Goal: Task Accomplishment & Management: Complete application form

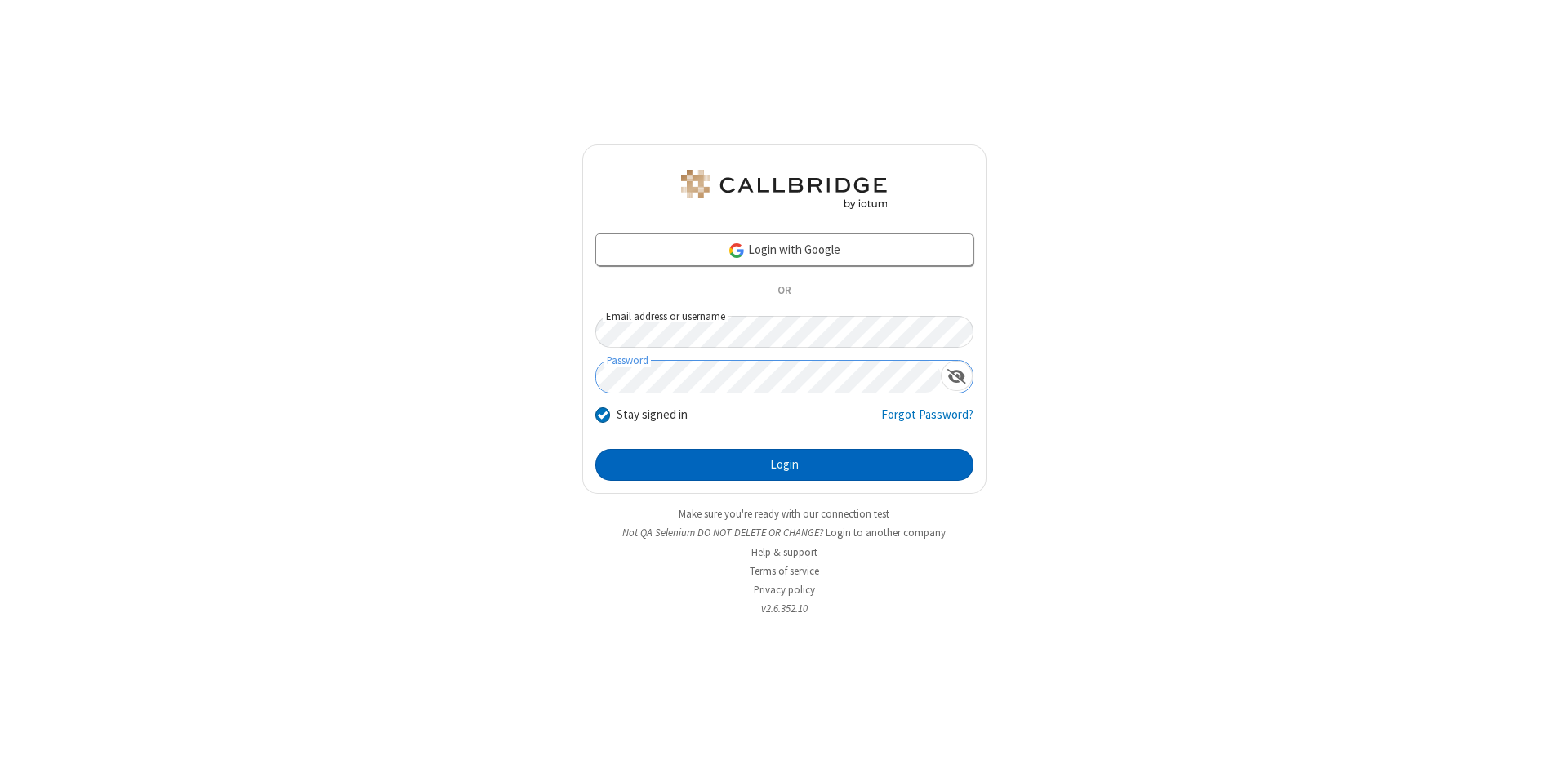
click at [784, 466] on button "Login" at bounding box center [784, 465] width 378 height 33
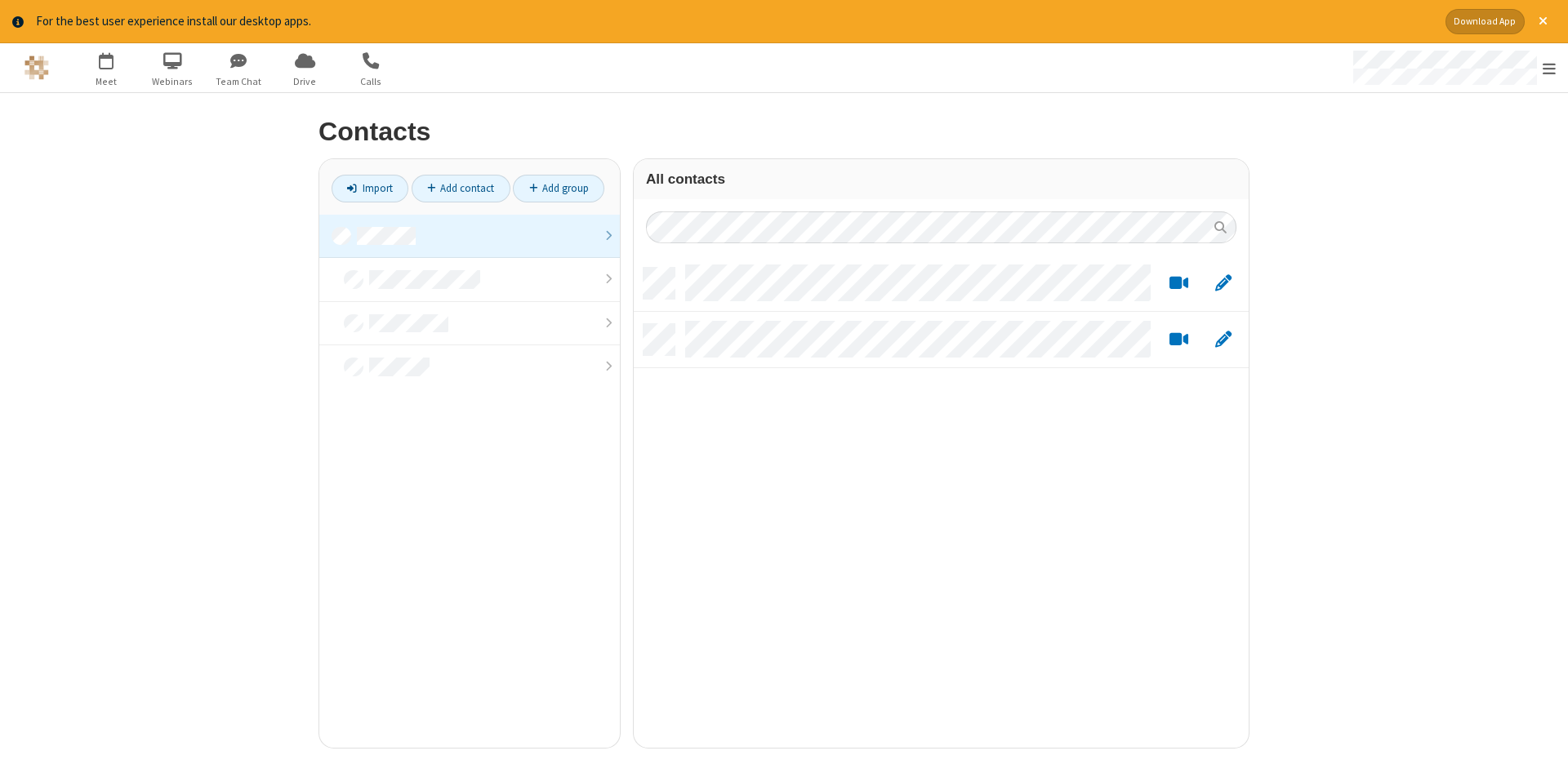
scroll to position [492, 615]
click at [470, 236] on link at bounding box center [470, 237] width 300 height 44
click at [461, 188] on link "Add contact" at bounding box center [461, 189] width 98 height 28
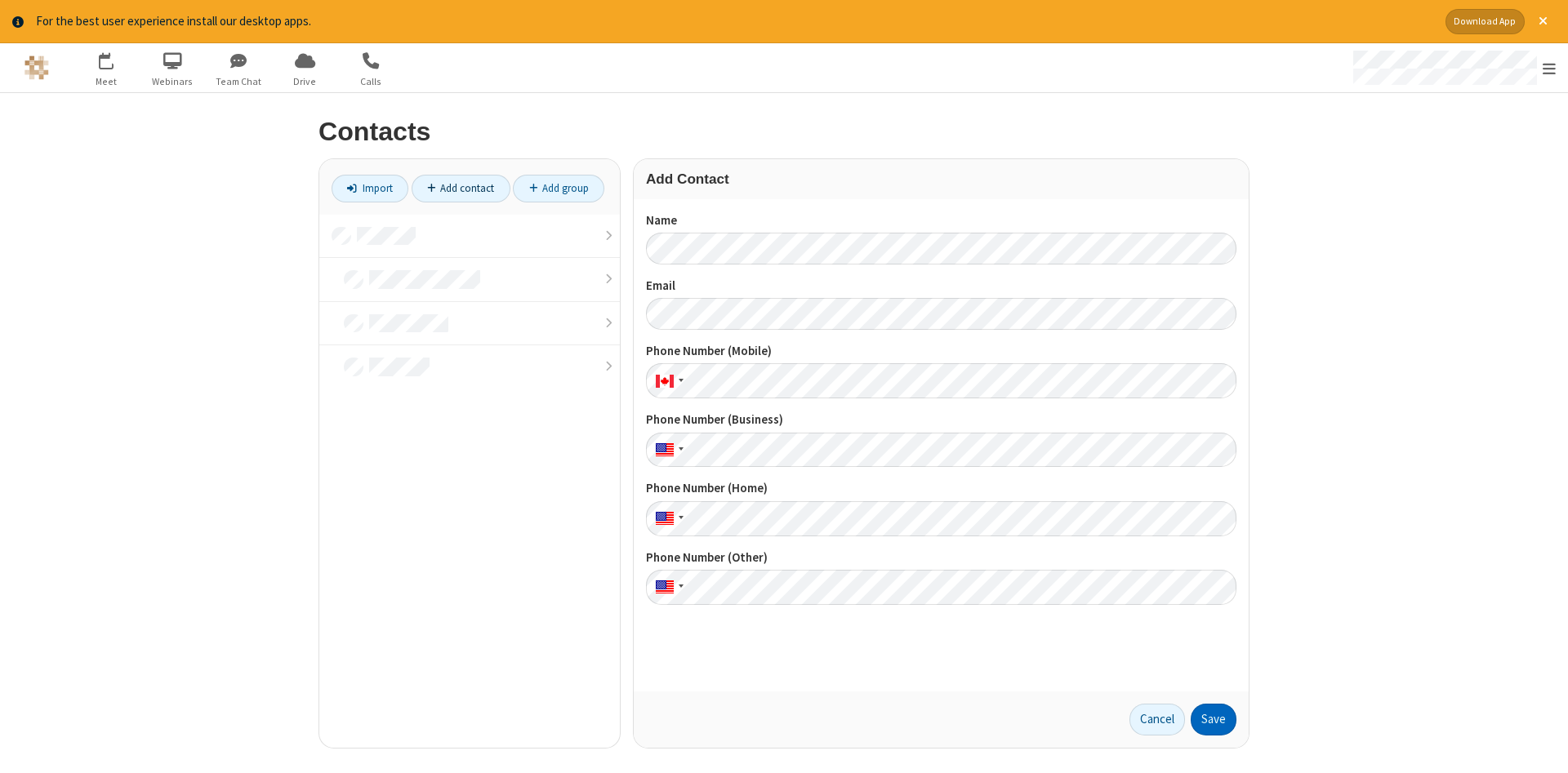
click at [1214, 719] on button "Save" at bounding box center [1214, 720] width 46 height 33
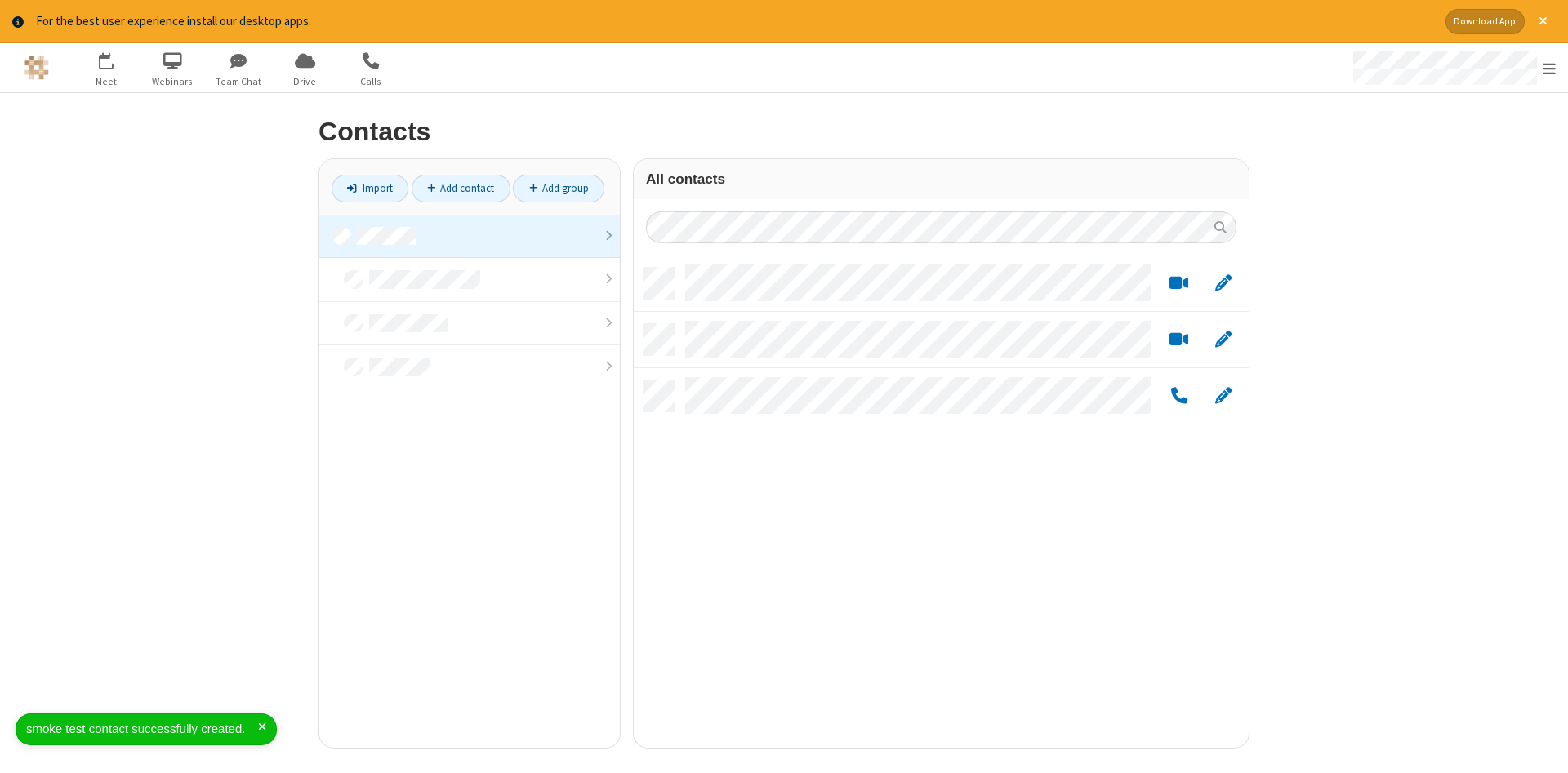
scroll to position [492, 615]
